Goal: Navigation & Orientation: Find specific page/section

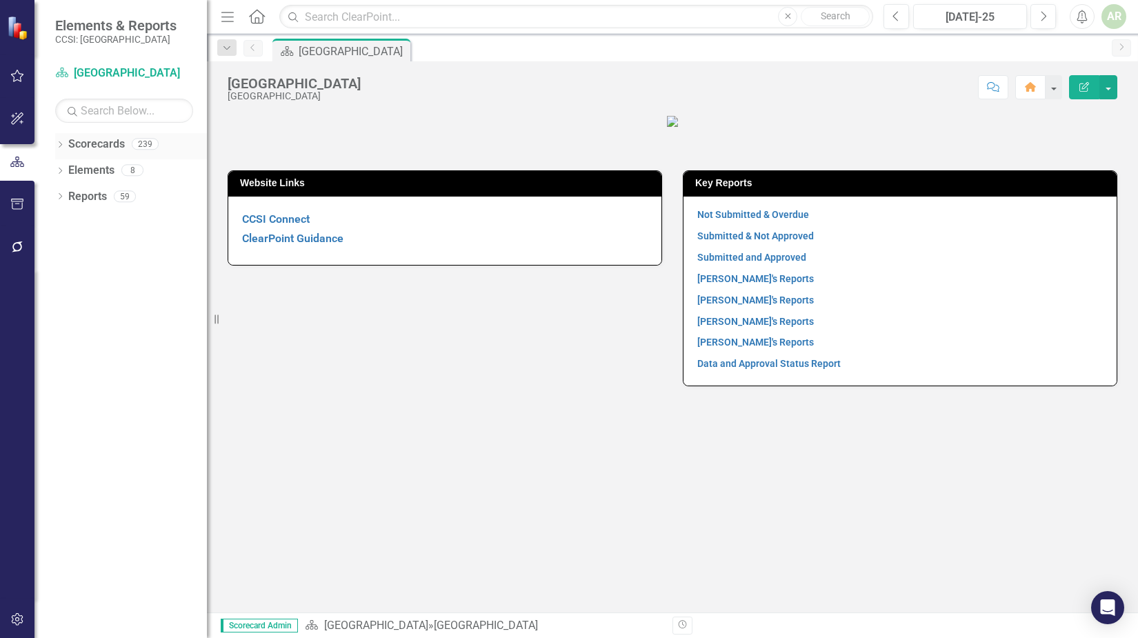
click at [61, 141] on div "Dropdown" at bounding box center [60, 146] width 10 height 12
click at [74, 170] on div "Dropdown" at bounding box center [69, 171] width 14 height 12
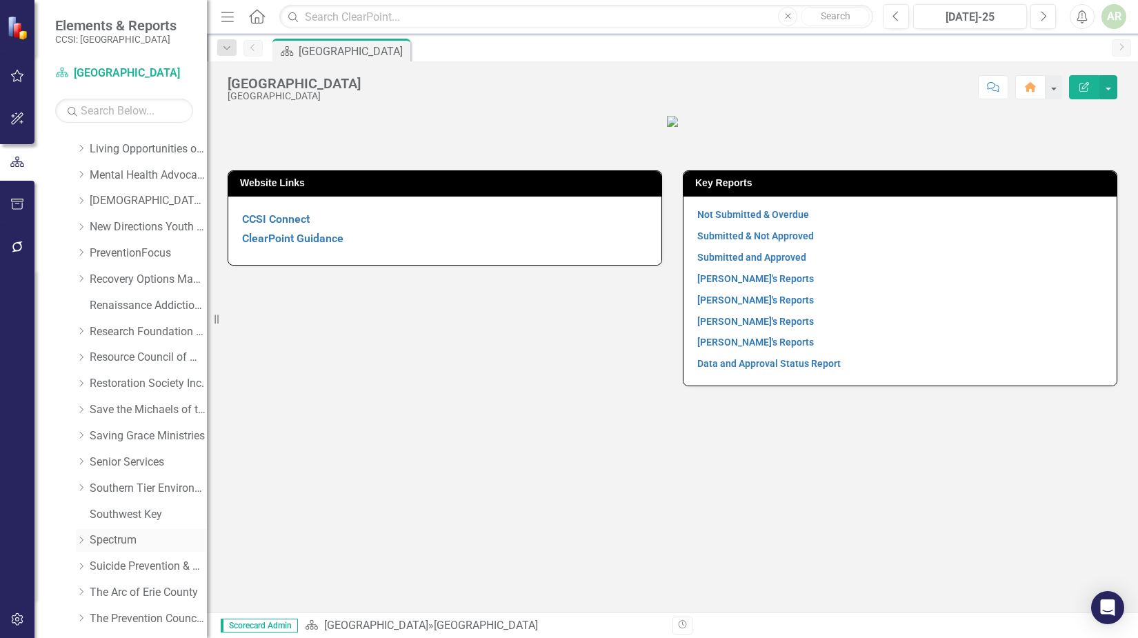
scroll to position [552, 0]
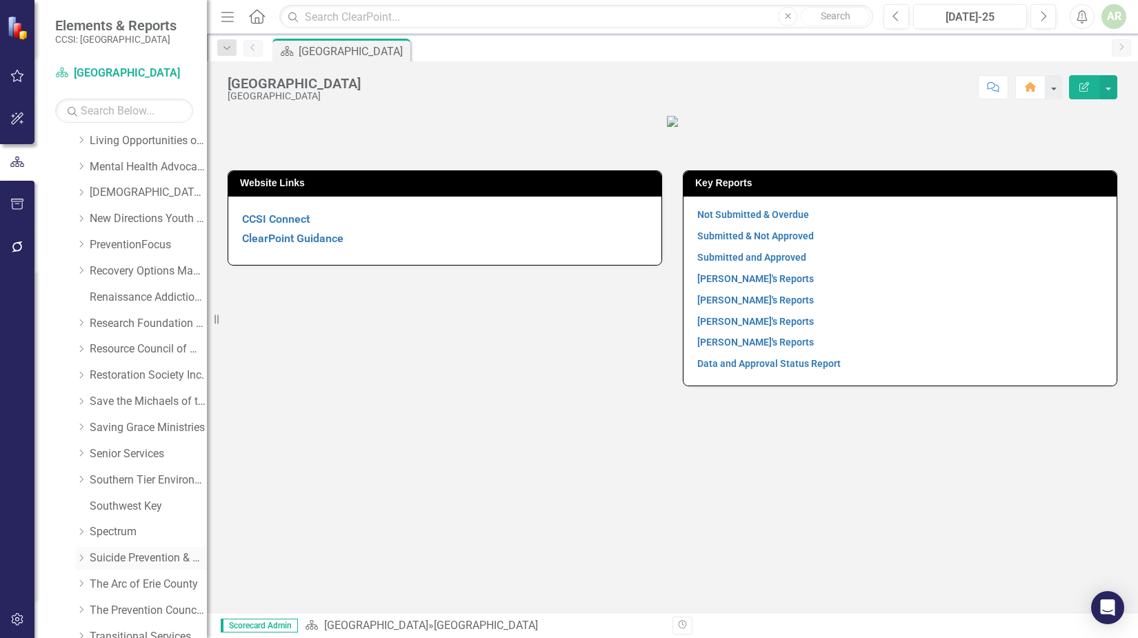
click at [132, 555] on link "Suicide Prevention & Crisis Services" at bounding box center [148, 558] width 117 height 16
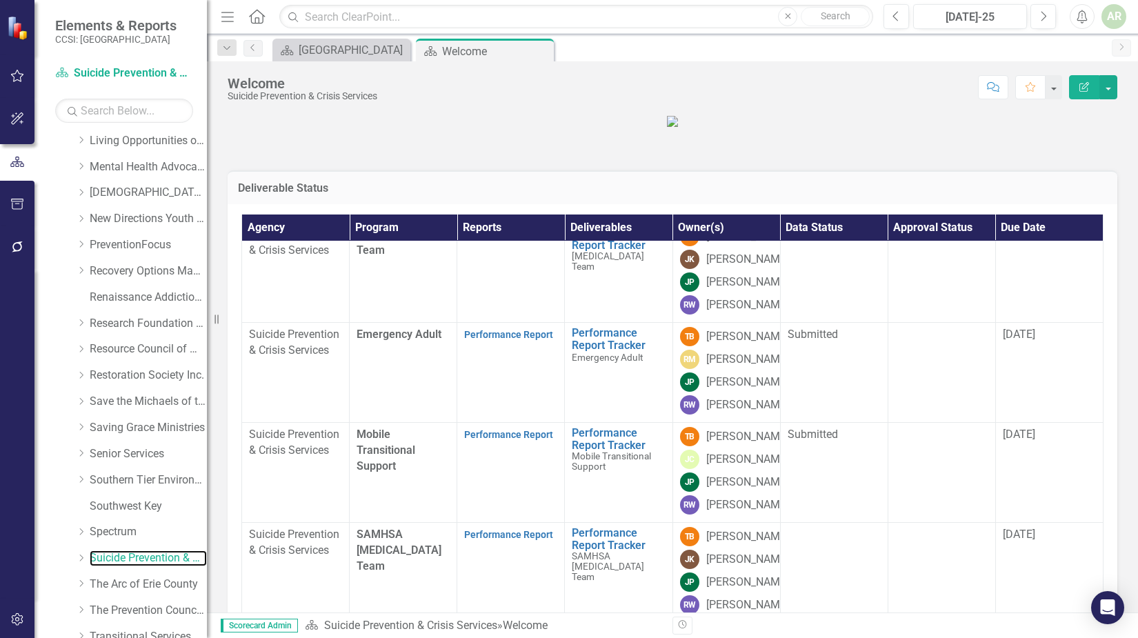
scroll to position [276, 0]
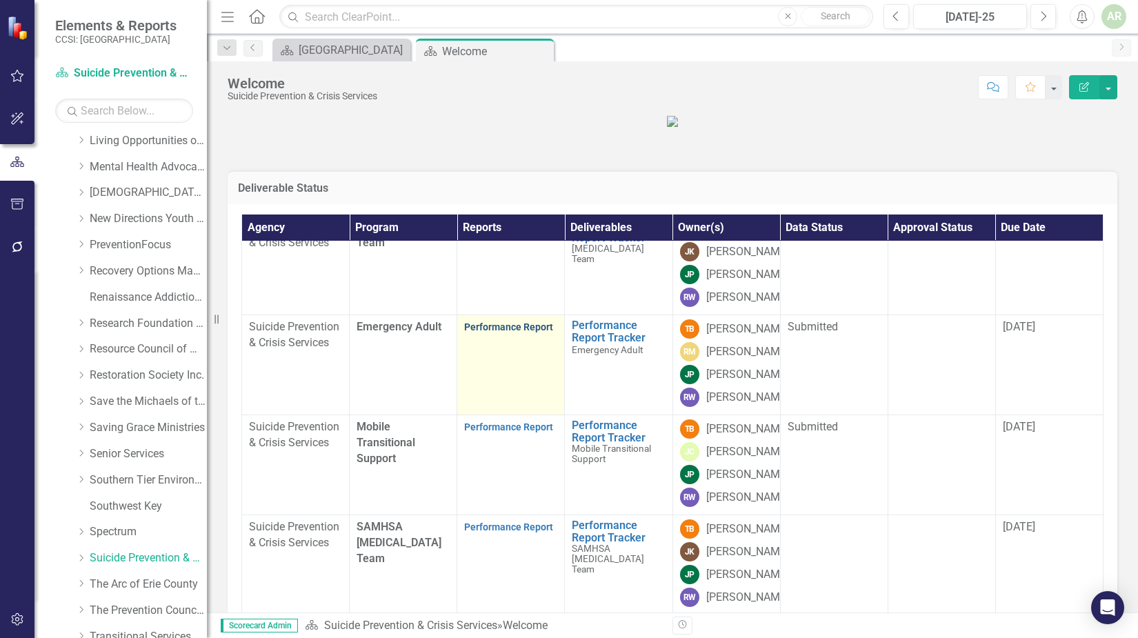
click at [508, 332] on link "Performance Report" at bounding box center [508, 326] width 89 height 11
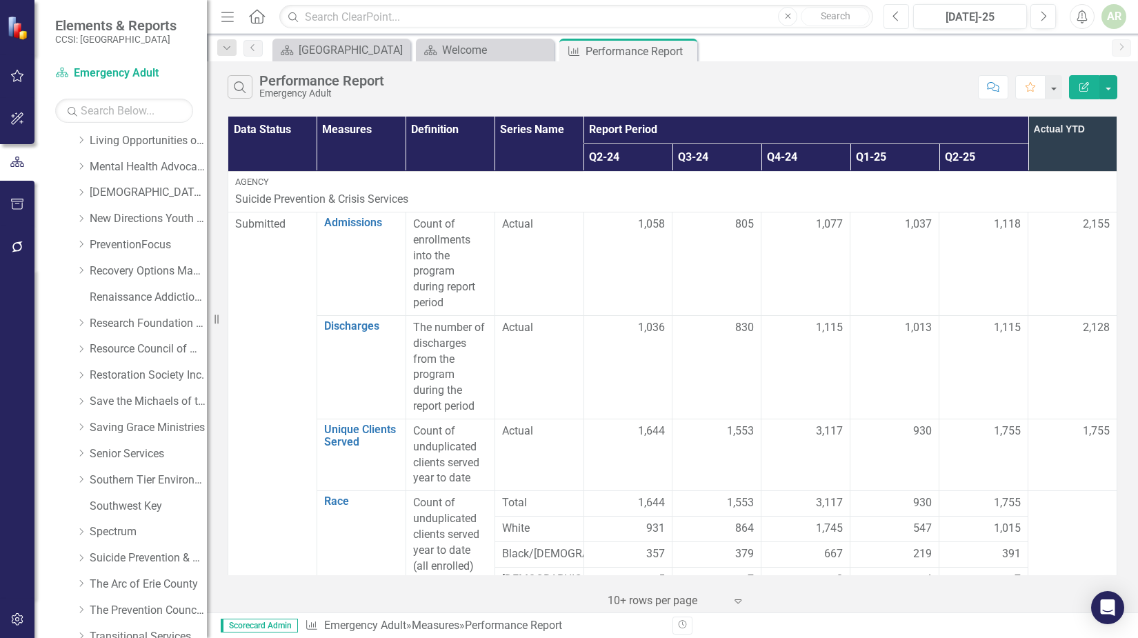
click at [893, 19] on icon "Previous" at bounding box center [896, 16] width 8 height 12
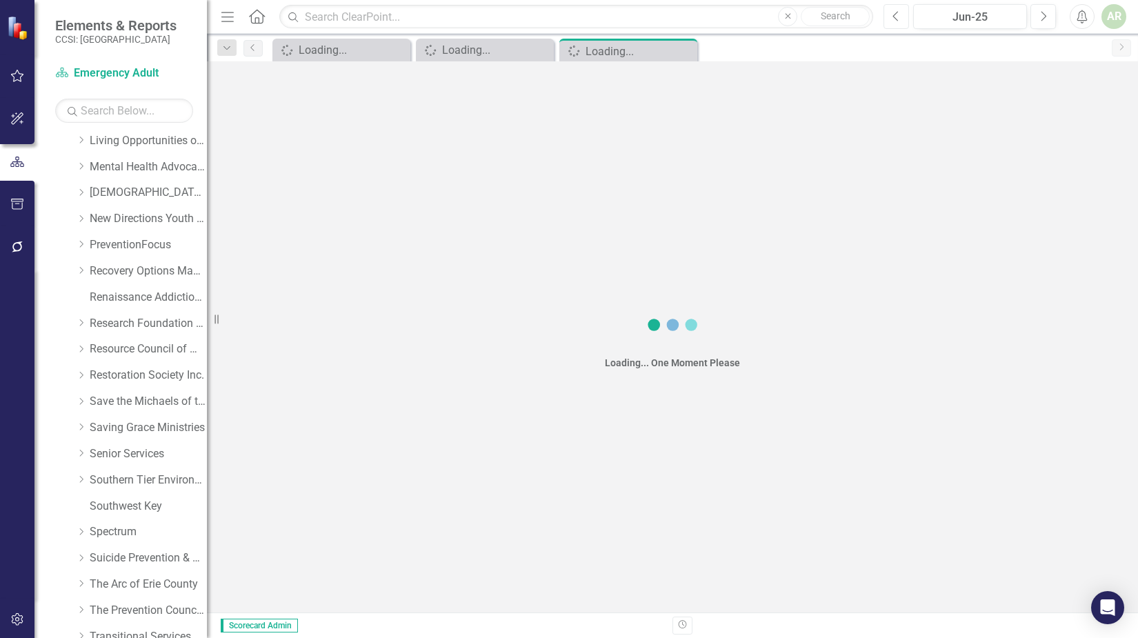
click at [893, 19] on icon "Previous" at bounding box center [896, 16] width 8 height 12
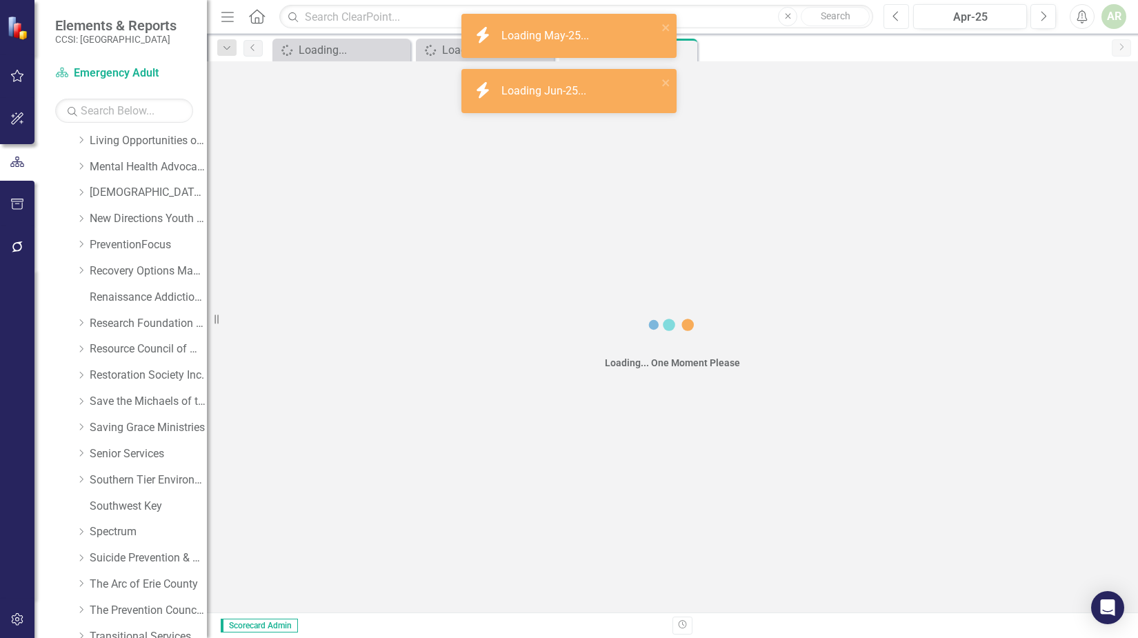
click at [893, 19] on icon "Previous" at bounding box center [896, 16] width 8 height 12
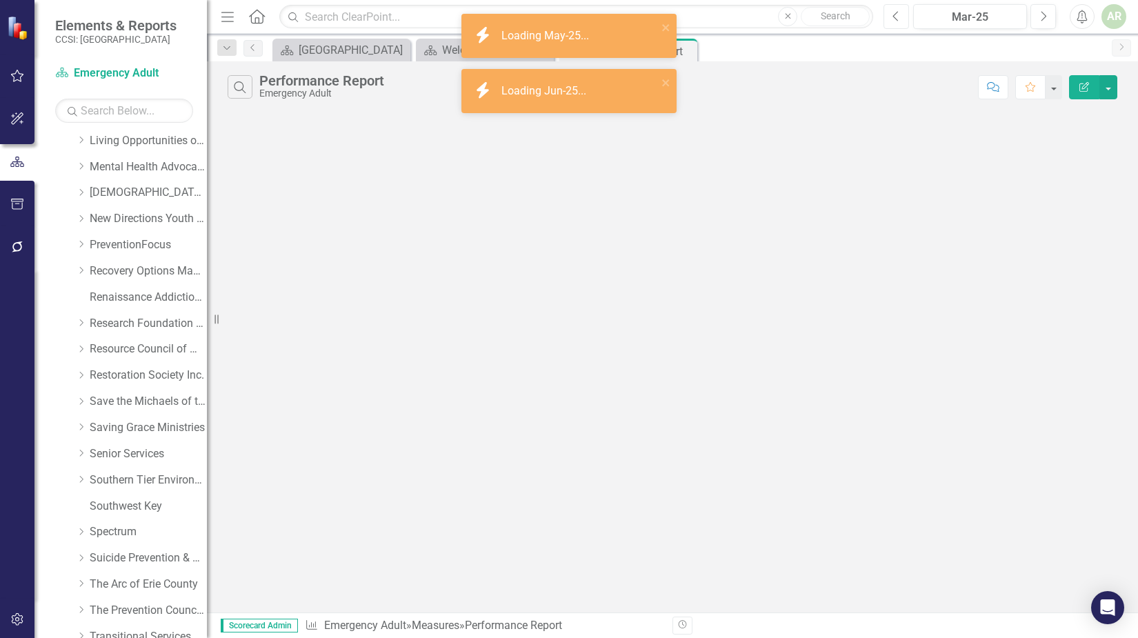
click at [893, 19] on icon "Previous" at bounding box center [896, 16] width 8 height 12
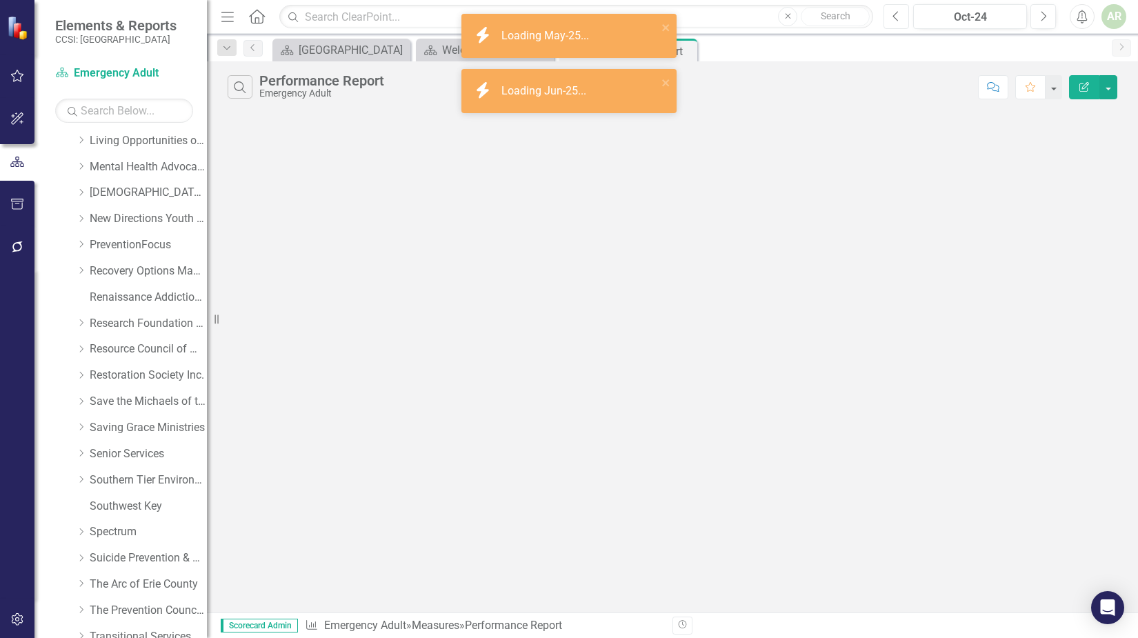
click at [893, 19] on icon "Previous" at bounding box center [896, 16] width 8 height 12
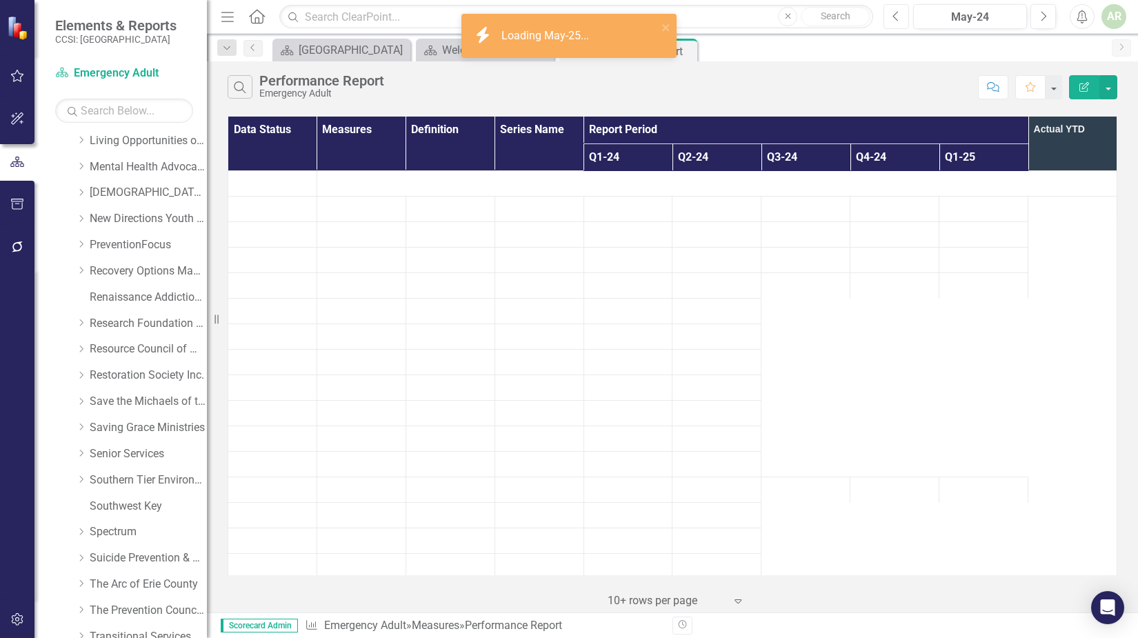
click at [893, 19] on icon "Previous" at bounding box center [896, 16] width 8 height 12
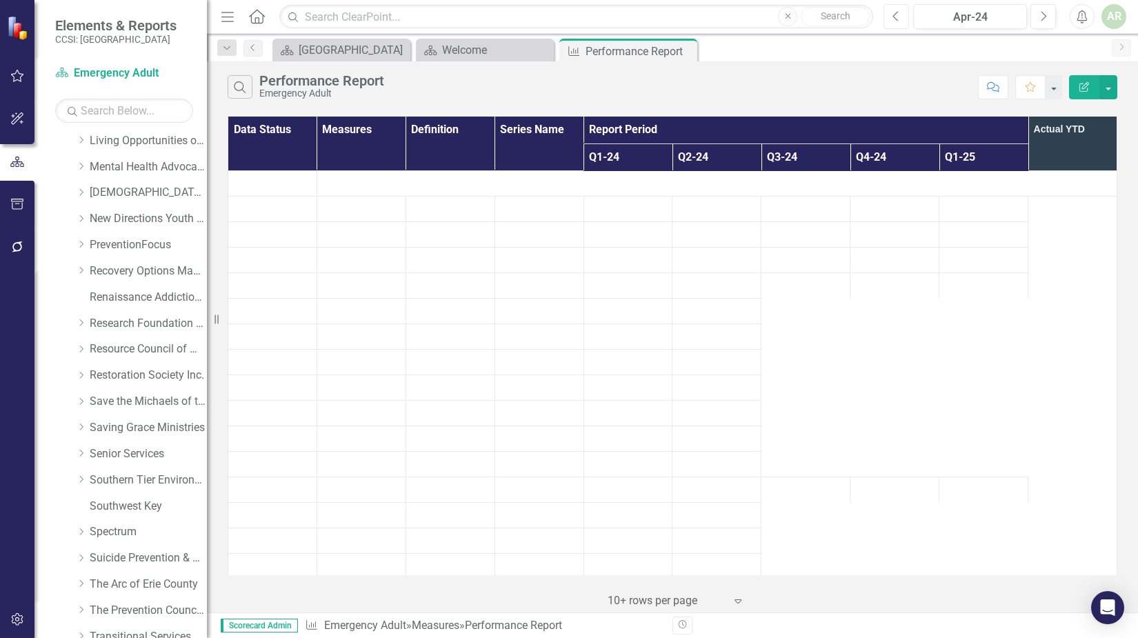
click at [893, 19] on icon "Previous" at bounding box center [896, 16] width 8 height 12
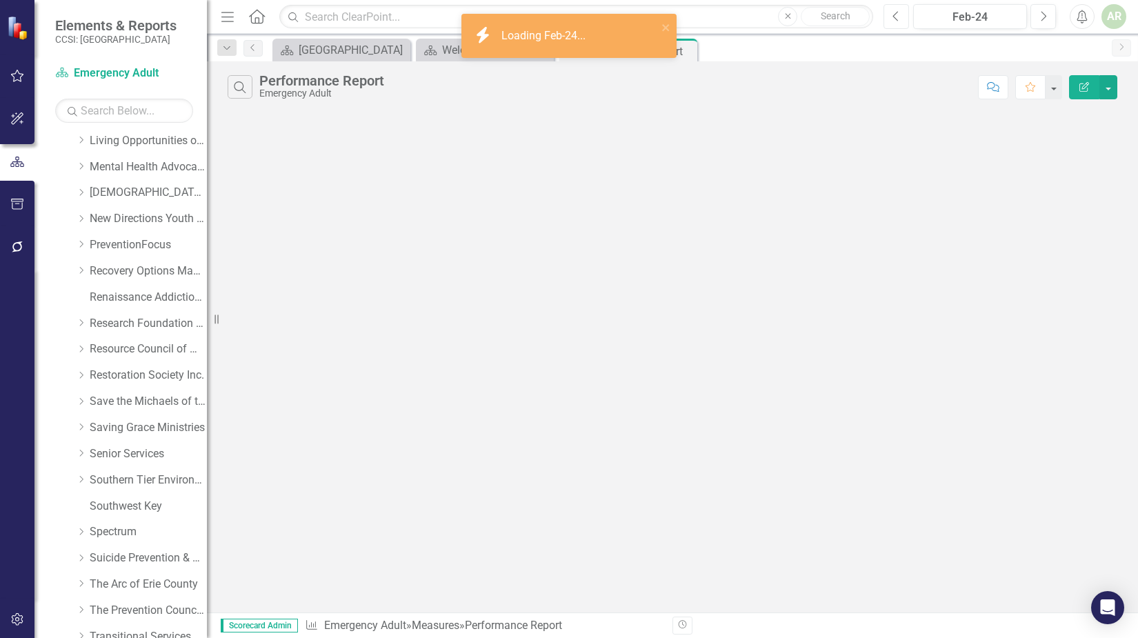
click at [893, 19] on icon "Previous" at bounding box center [896, 16] width 8 height 12
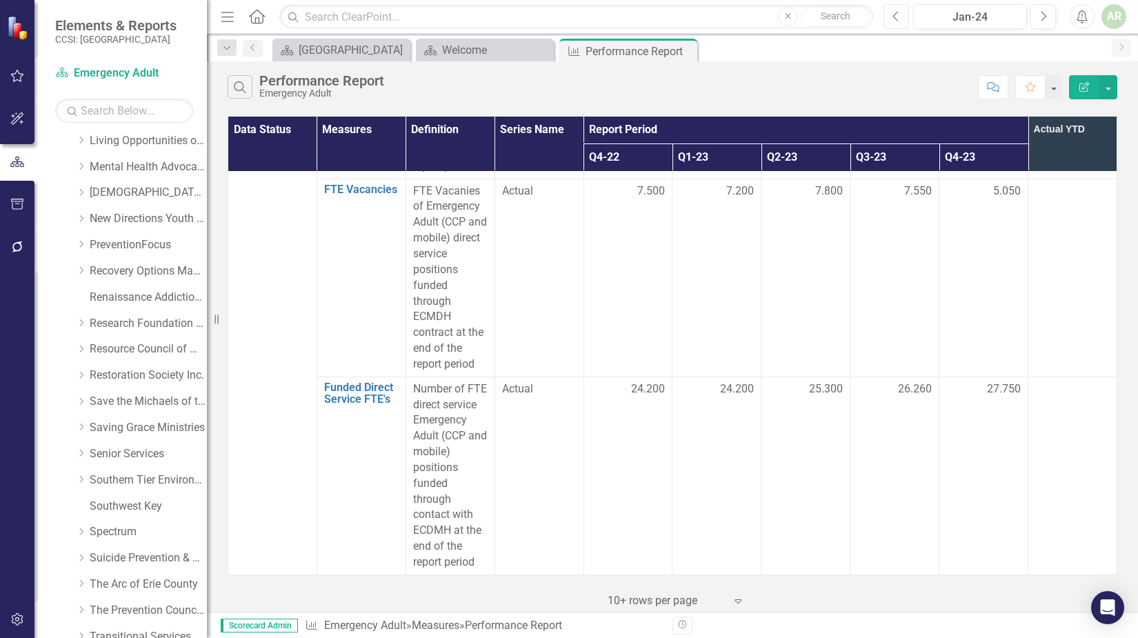
scroll to position [4935, 0]
